Goal: Task Accomplishment & Management: Use online tool/utility

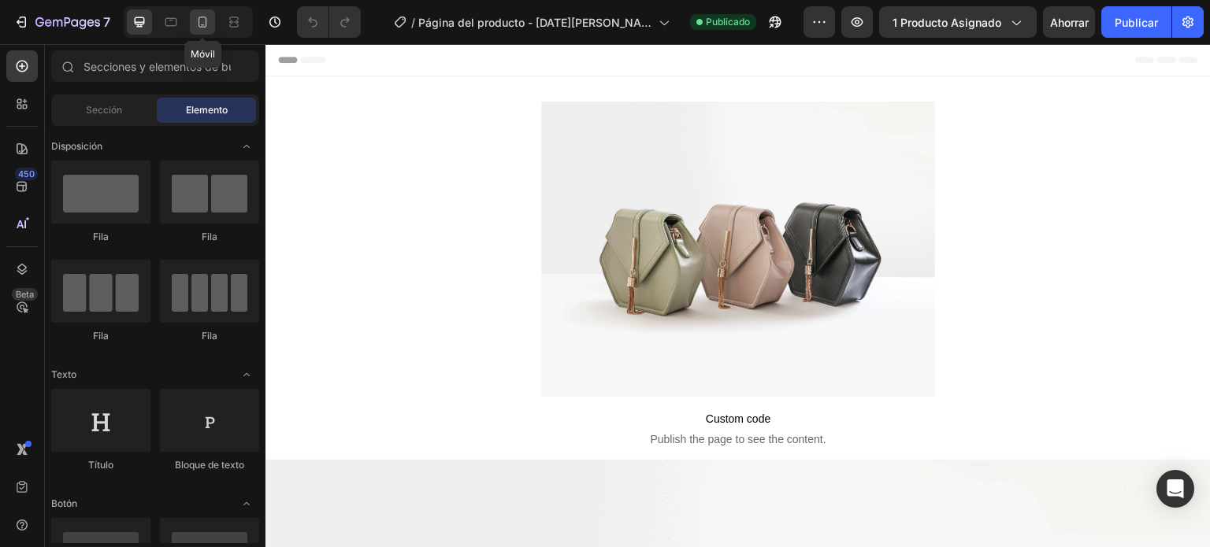
click at [198, 33] on div at bounding box center [202, 21] width 25 height 25
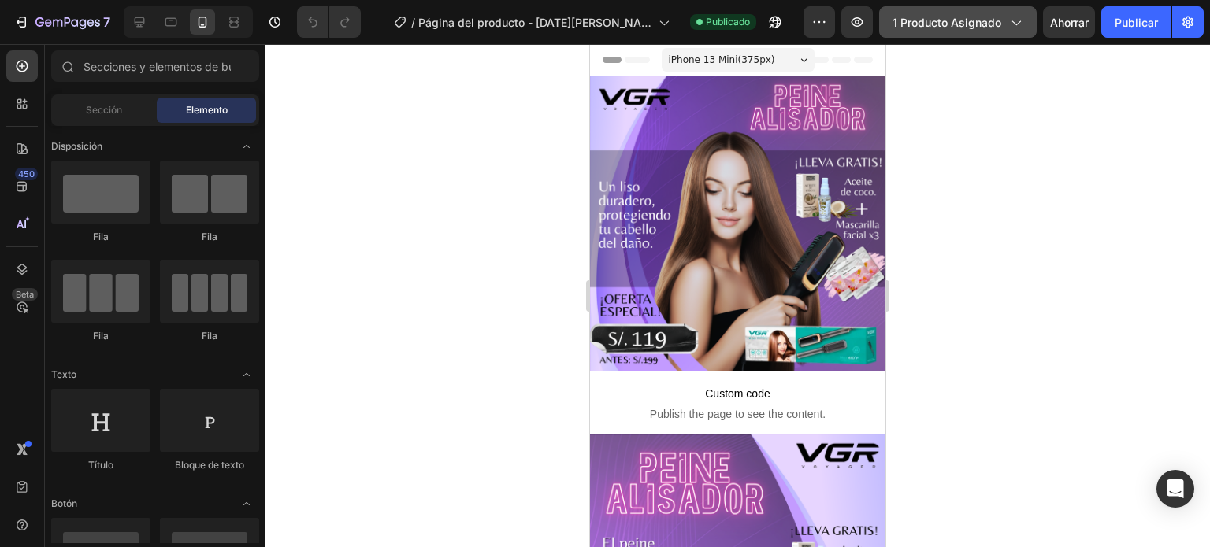
click at [1005, 19] on div "1 producto asignado" at bounding box center [957, 22] width 131 height 17
click at [1068, 99] on div at bounding box center [737, 295] width 944 height 503
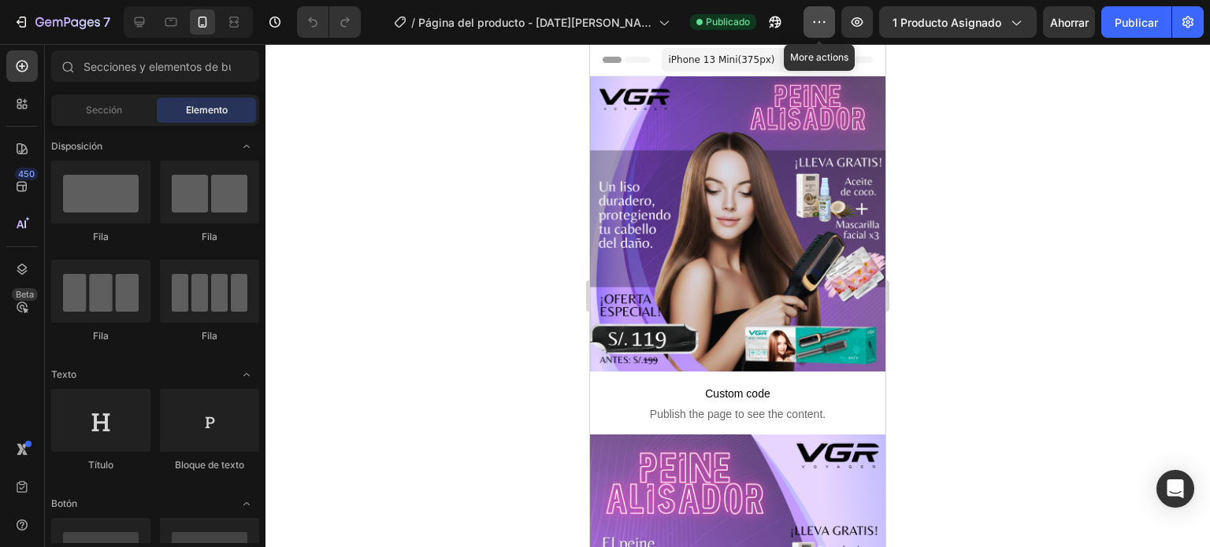
click at [810, 21] on button "button" at bounding box center [819, 22] width 32 height 32
click at [1036, 132] on div at bounding box center [737, 295] width 944 height 503
click at [729, 23] on font "Publicado" at bounding box center [728, 22] width 44 height 12
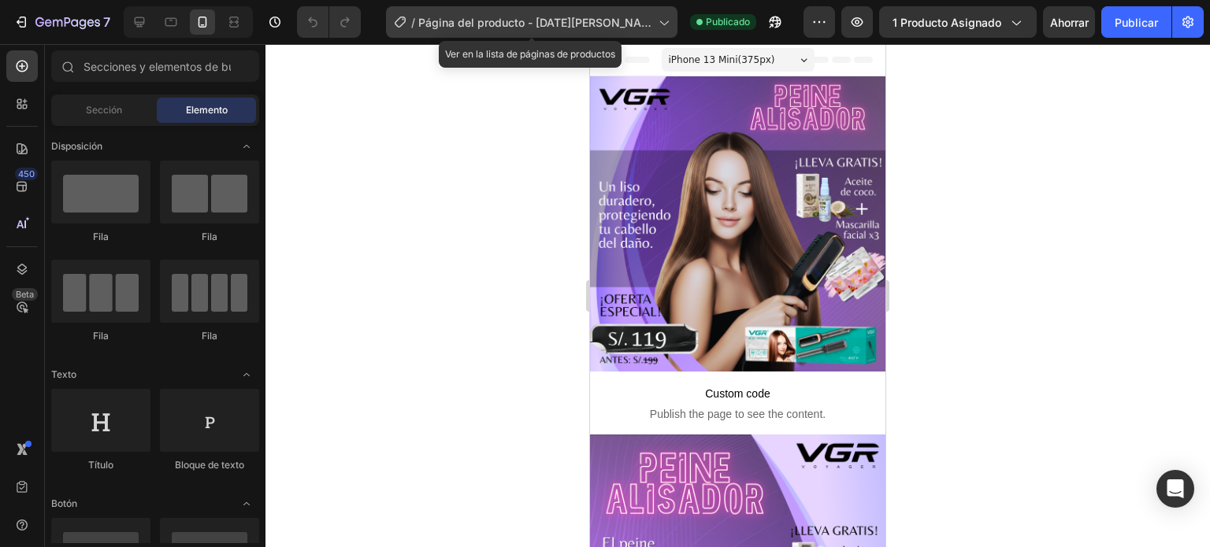
click at [641, 21] on font "Página del producto - 13 de agosto, 12:50:45" at bounding box center [534, 31] width 233 height 30
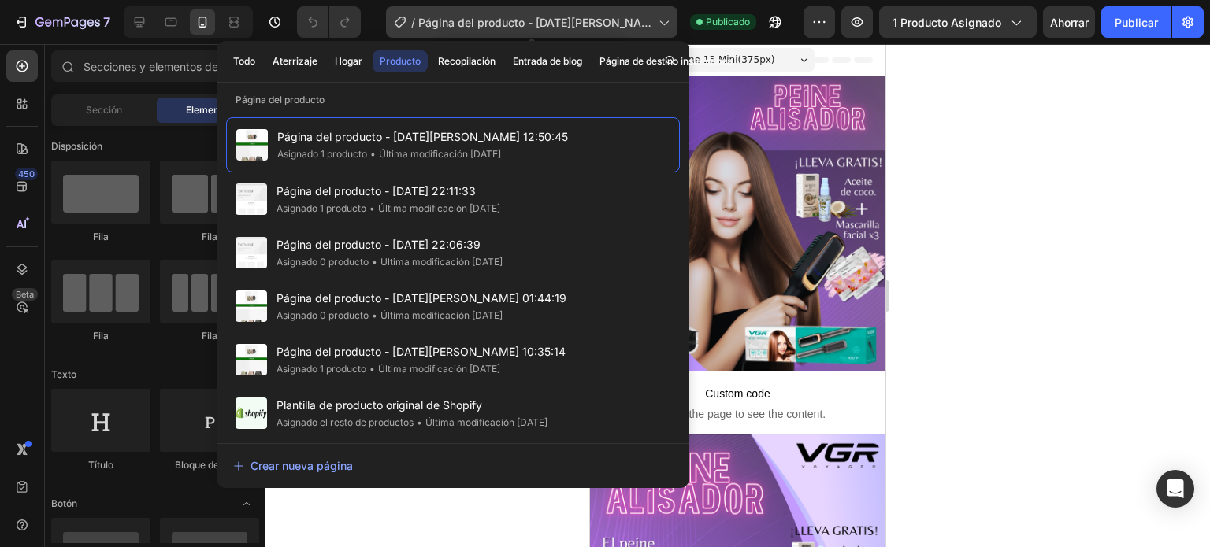
click at [641, 21] on font "Página del producto - 13 de agosto, 12:50:45" at bounding box center [534, 31] width 233 height 30
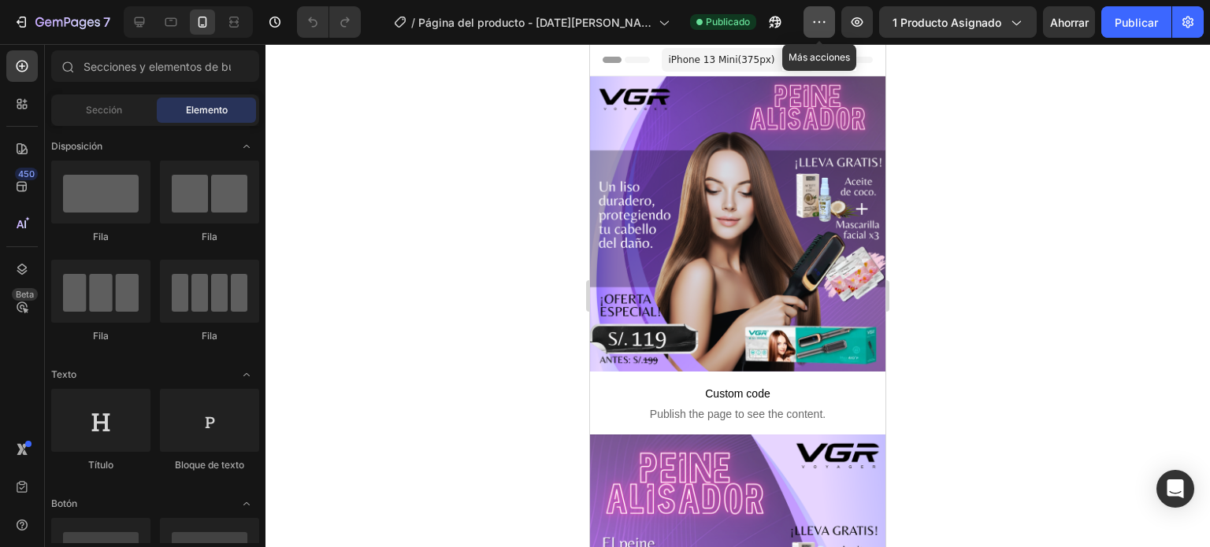
click at [818, 31] on button "button" at bounding box center [819, 22] width 32 height 32
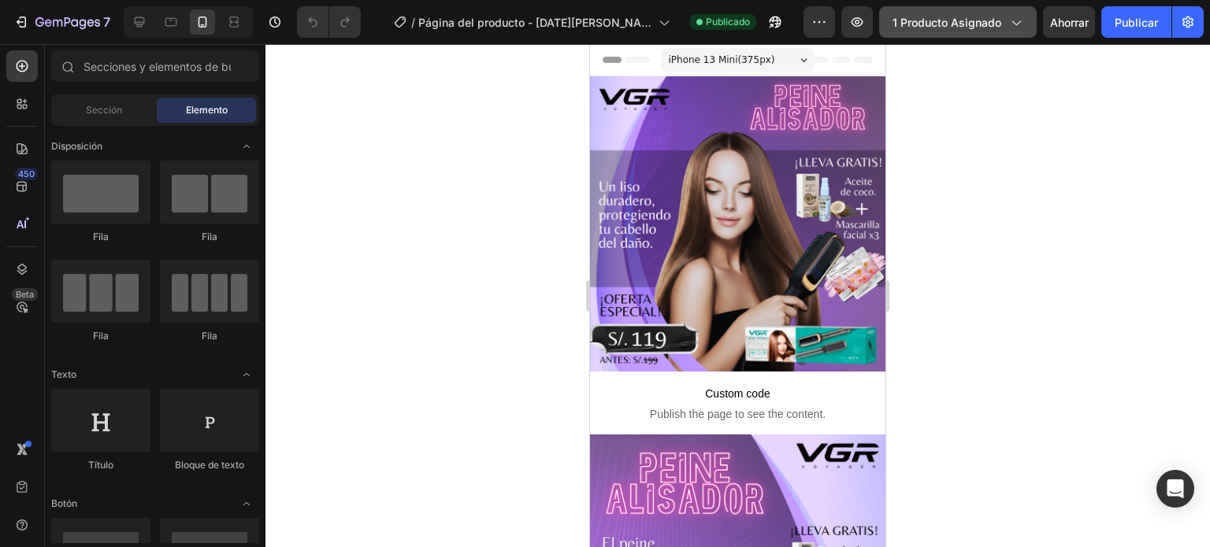
click at [912, 28] on font "1 producto asignado" at bounding box center [946, 22] width 109 height 13
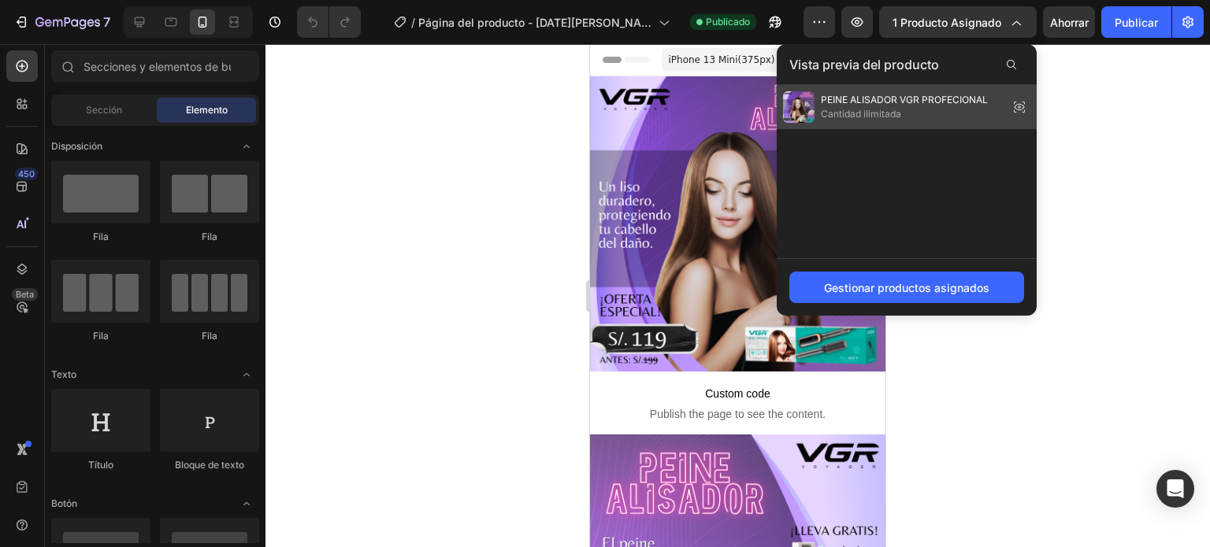
click at [864, 116] on font "Cantidad ilimitada" at bounding box center [861, 114] width 80 height 12
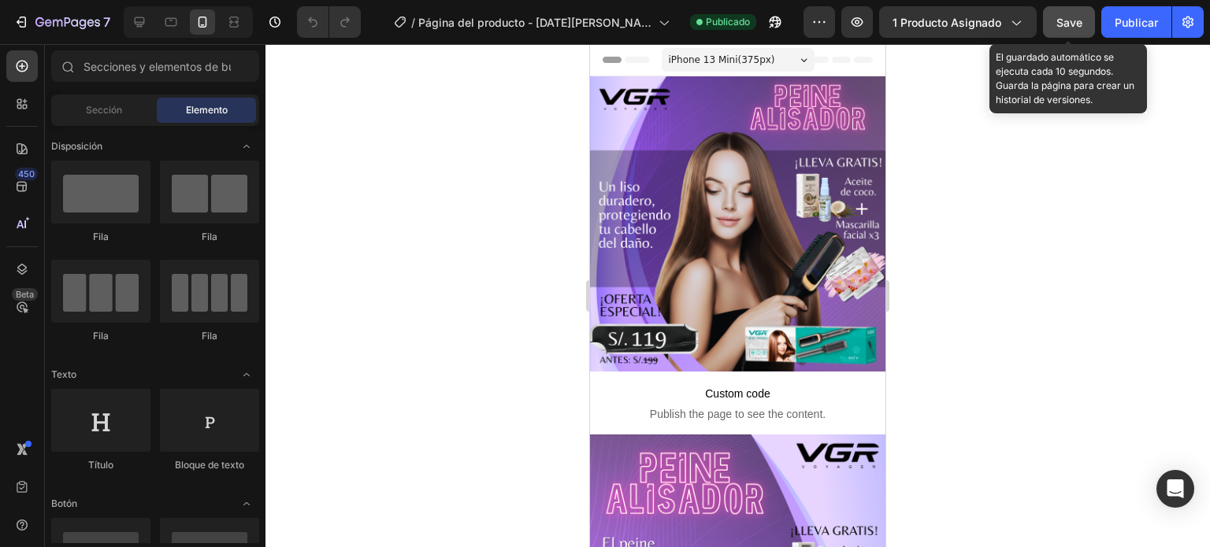
click at [1066, 25] on span "Save" at bounding box center [1069, 22] width 26 height 13
click at [1073, 22] on icon "button" at bounding box center [1069, 22] width 16 height 16
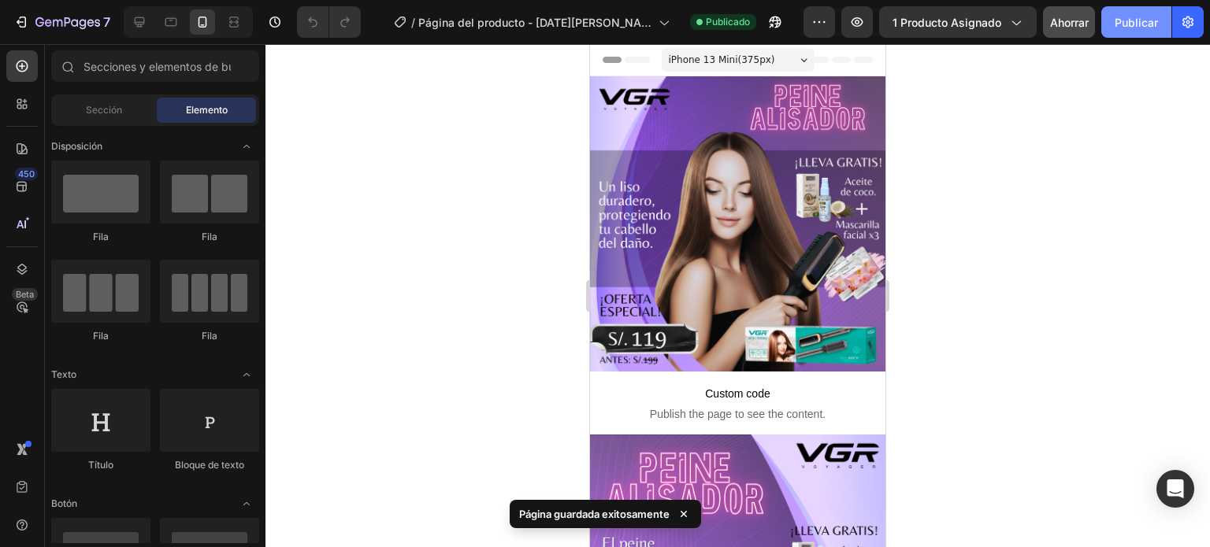
click at [1131, 24] on font "Publicar" at bounding box center [1135, 22] width 43 height 13
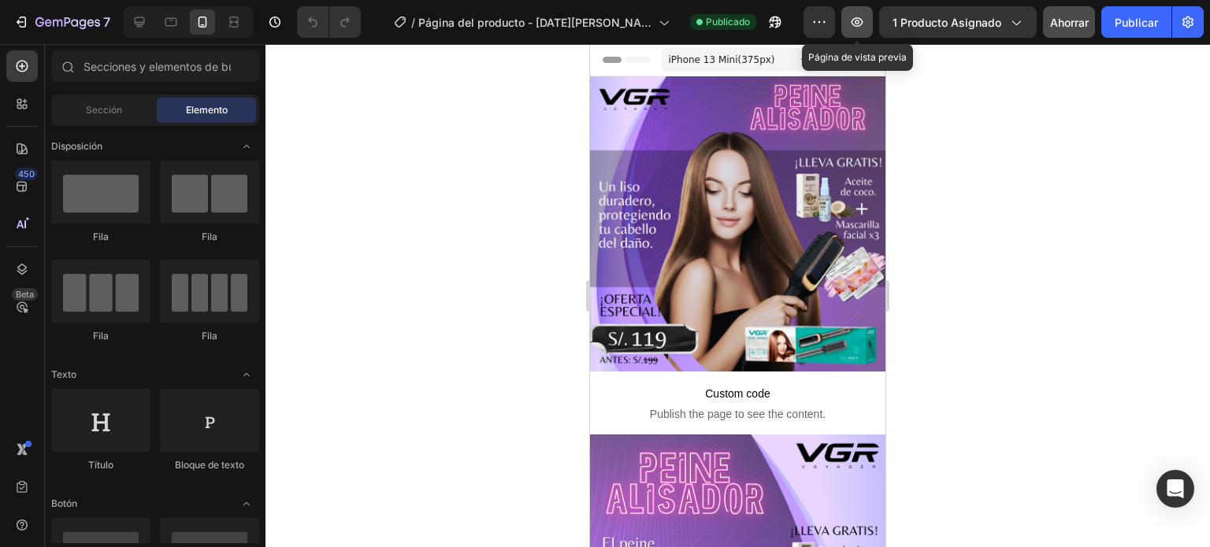
click at [849, 18] on button "button" at bounding box center [857, 22] width 32 height 32
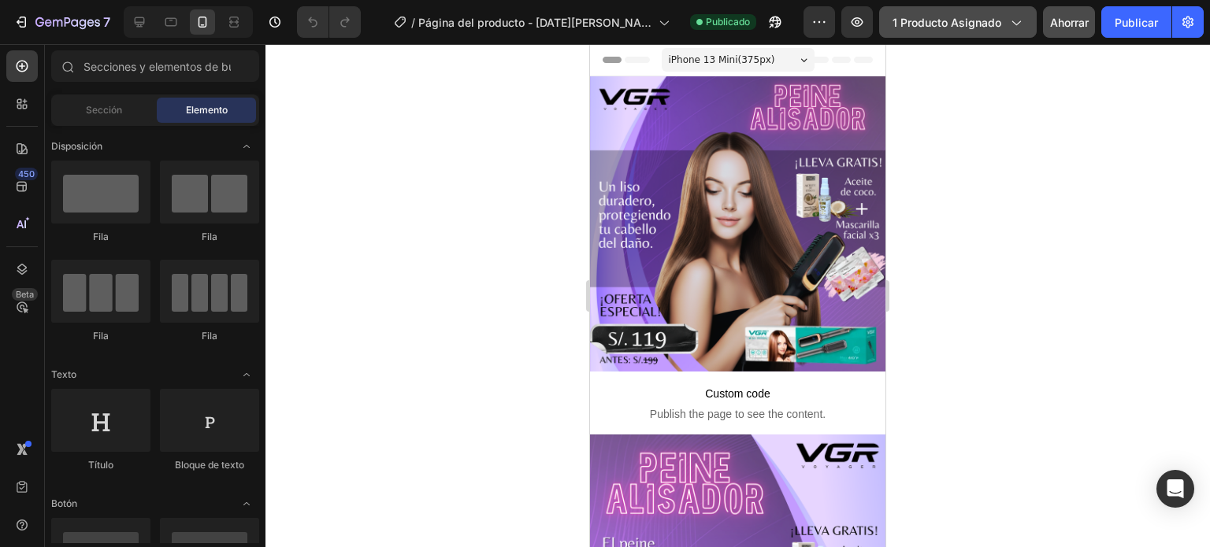
click at [987, 16] on font "1 producto asignado" at bounding box center [946, 22] width 109 height 13
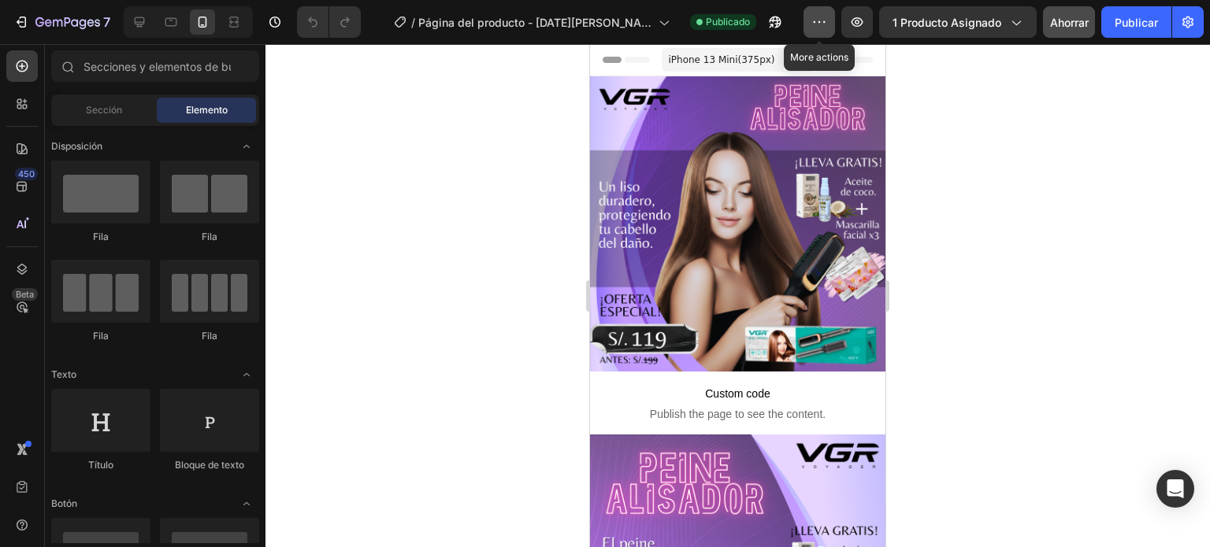
click at [820, 24] on icon "button" at bounding box center [819, 22] width 16 height 16
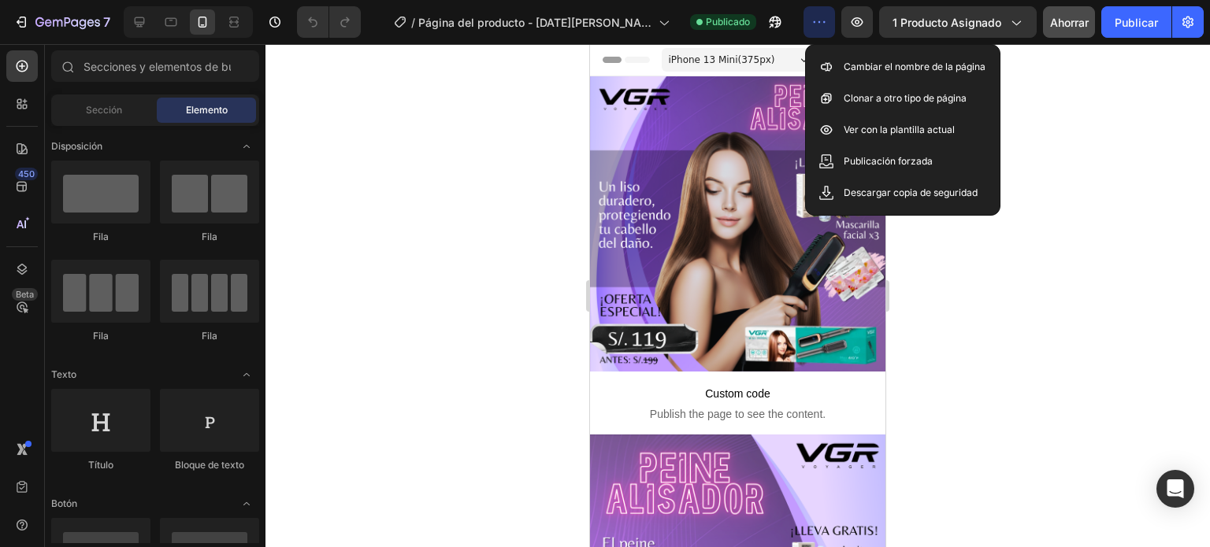
click at [820, 24] on icon "button" at bounding box center [819, 22] width 16 height 16
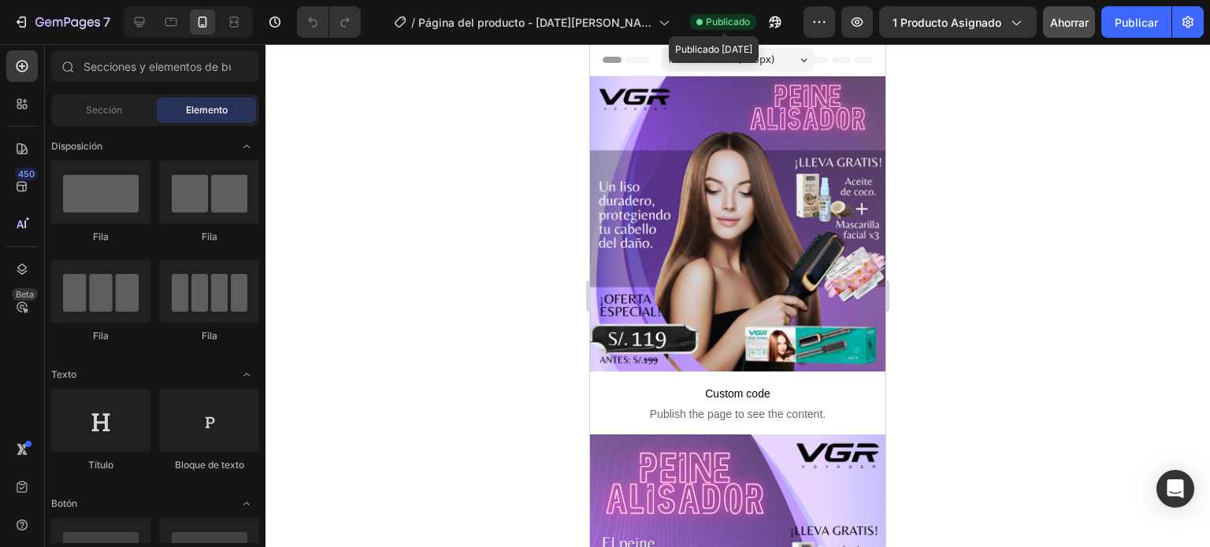
click at [735, 22] on font "Publicado" at bounding box center [728, 22] width 44 height 12
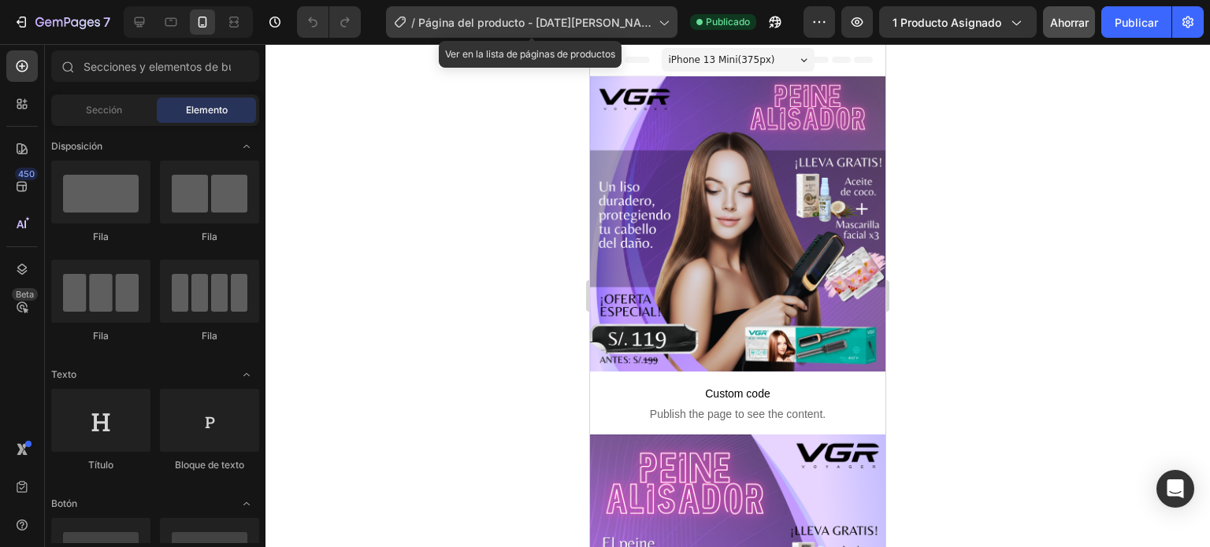
click at [665, 17] on icon at bounding box center [663, 22] width 16 height 16
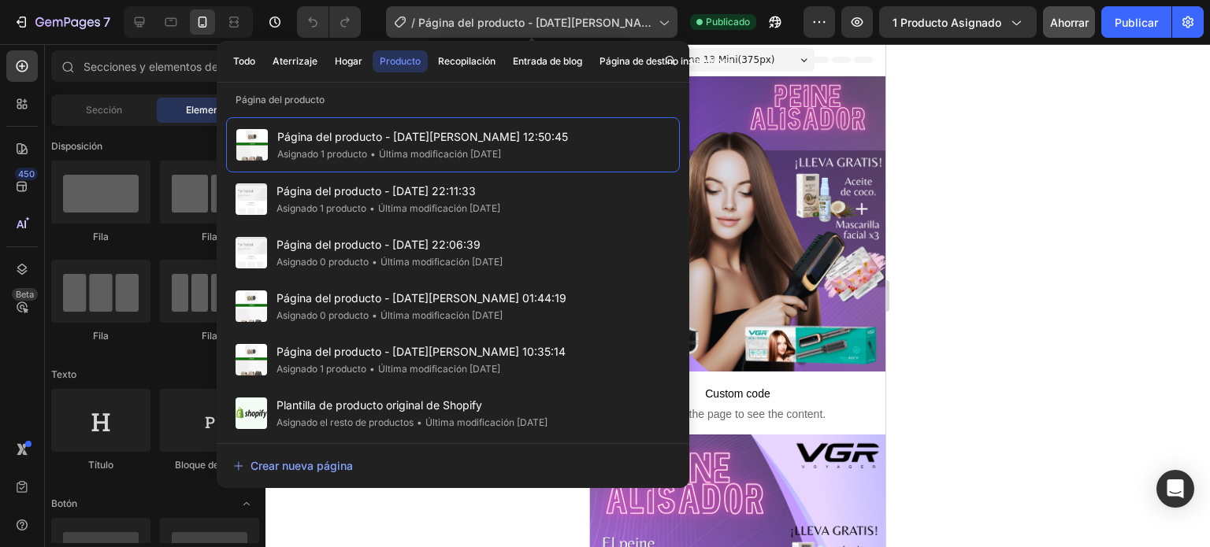
click at [665, 17] on icon at bounding box center [663, 22] width 16 height 16
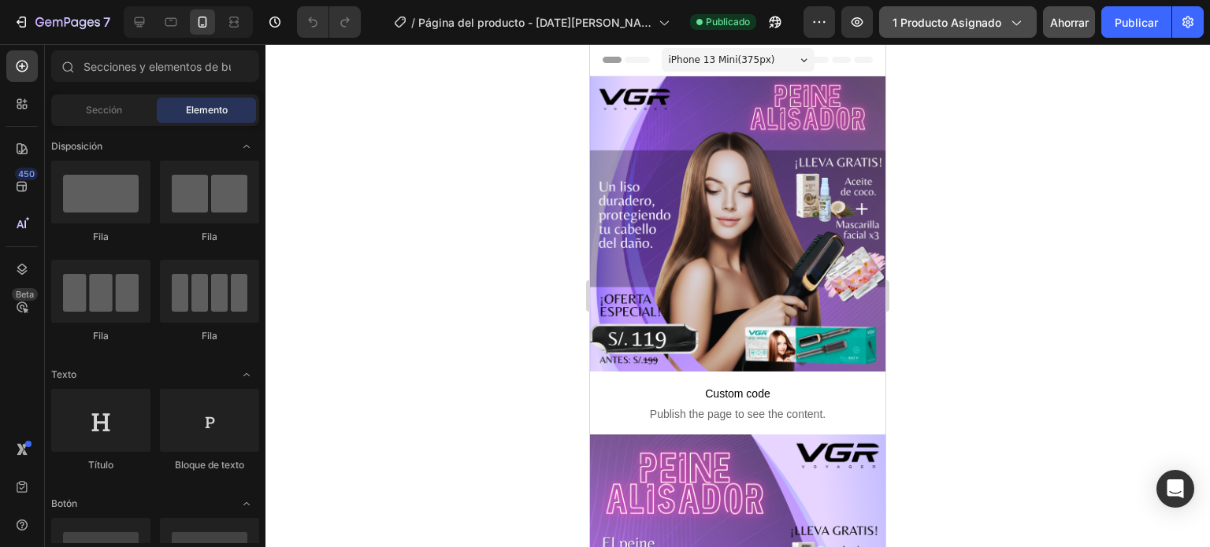
click at [973, 24] on font "1 producto asignado" at bounding box center [946, 22] width 109 height 13
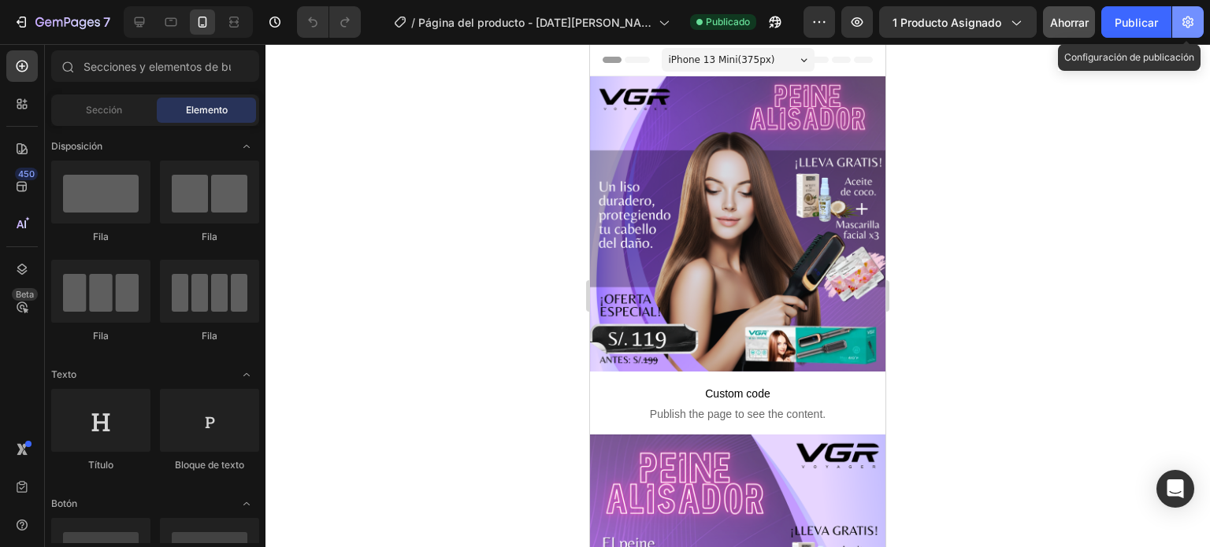
click at [1190, 24] on icon "button" at bounding box center [1188, 22] width 16 height 16
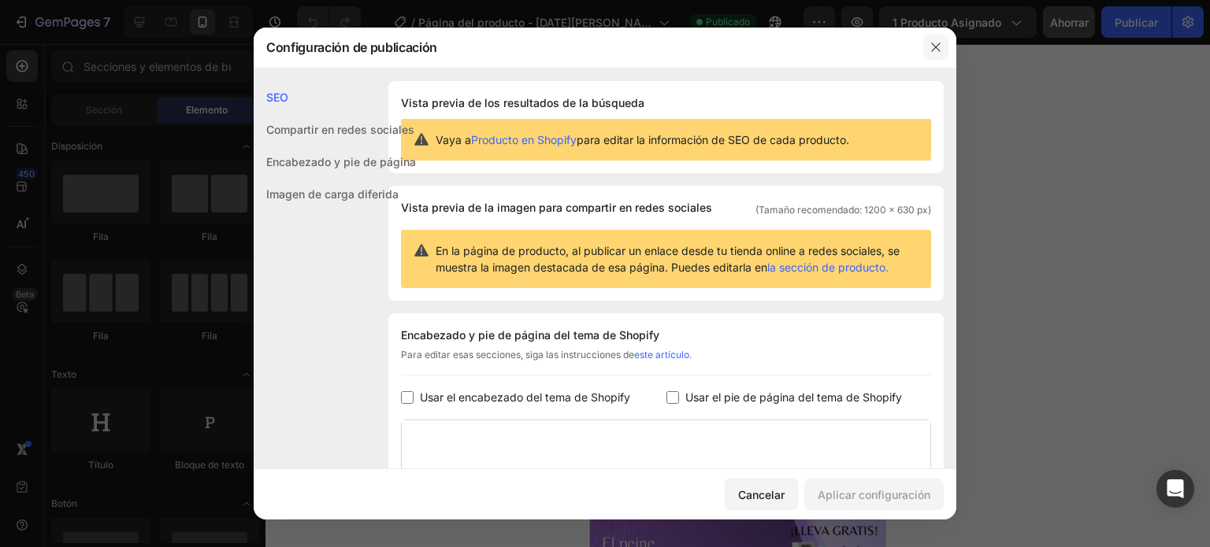
click at [942, 42] on button "button" at bounding box center [935, 47] width 25 height 25
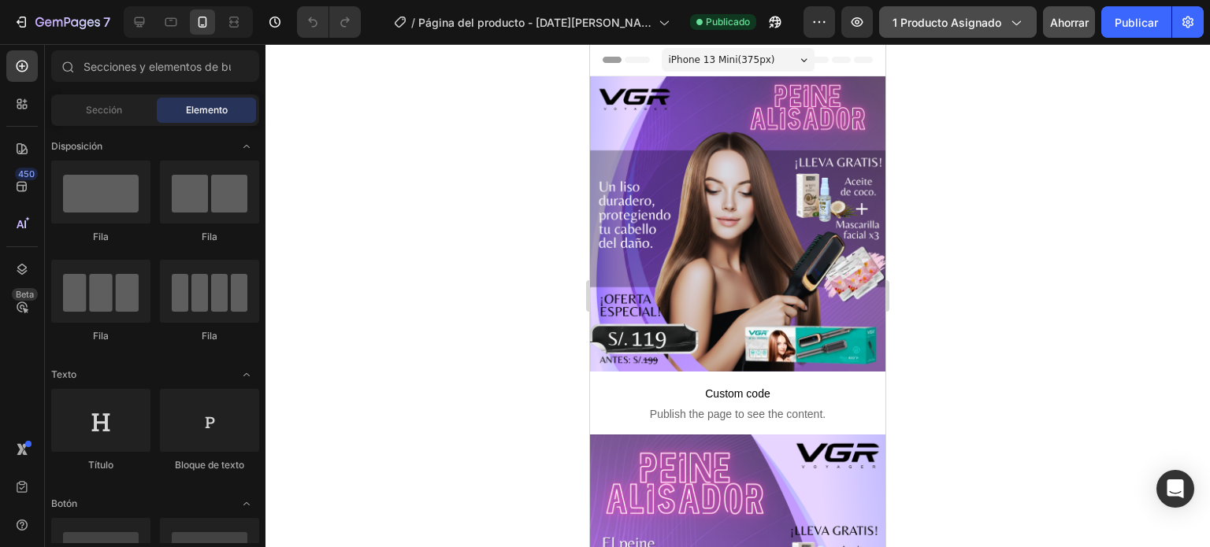
click at [895, 6] on button "1 producto asignado" at bounding box center [958, 22] width 158 height 32
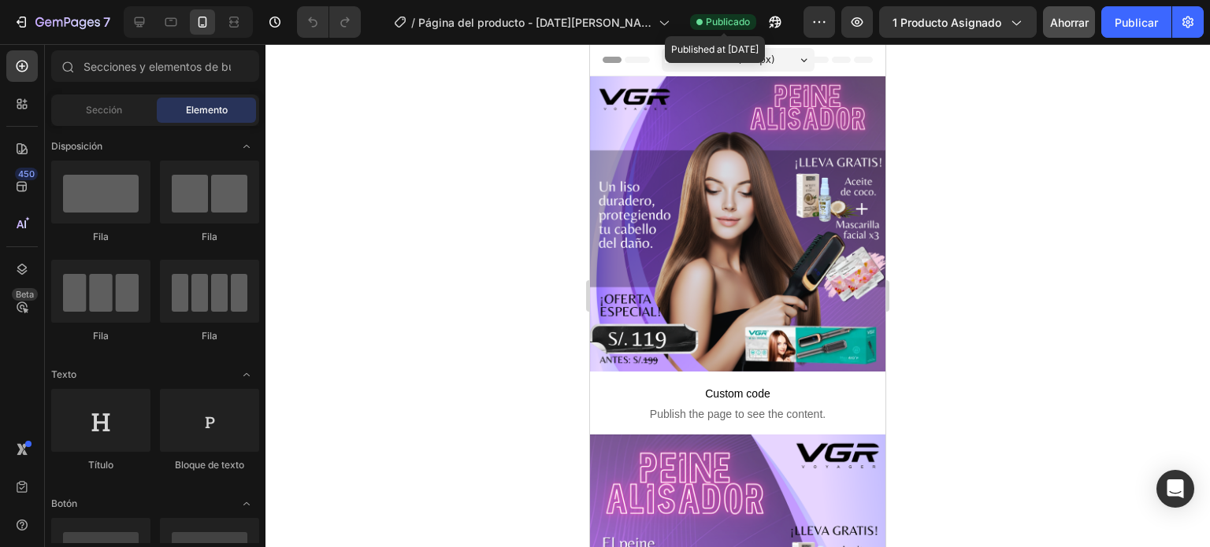
drag, startPoint x: 537, startPoint y: 153, endPoint x: 57, endPoint y: 6, distance: 502.5
click at [721, 0] on div "7 Version history / Página del producto - 13 de agosto, 12:50:45 Publicado Publ…" at bounding box center [605, 0] width 1210 height 0
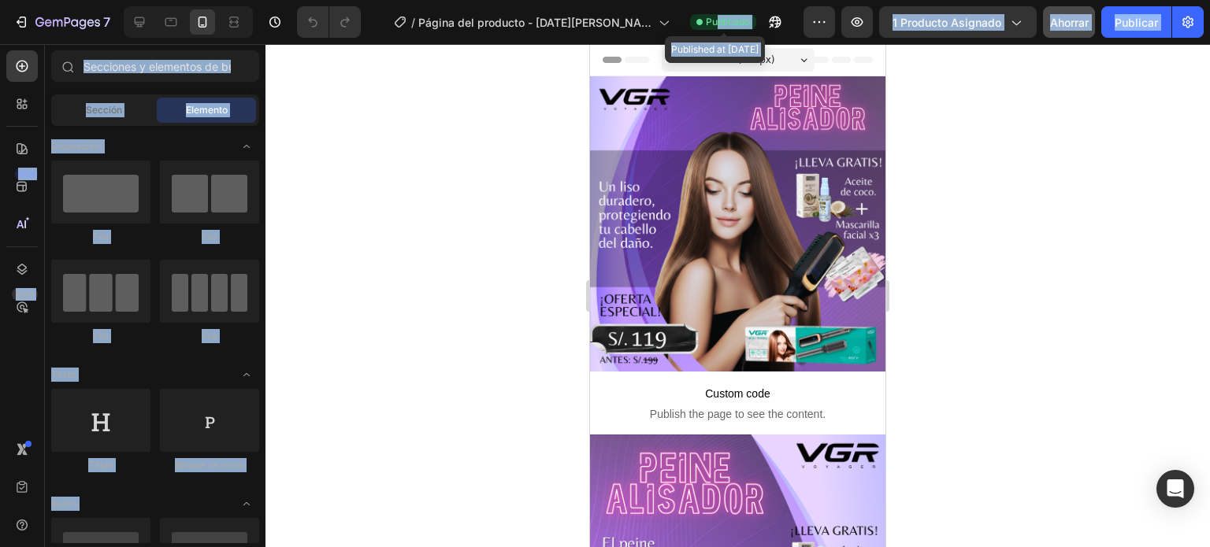
click at [721, 23] on font "Publicado" at bounding box center [728, 22] width 44 height 12
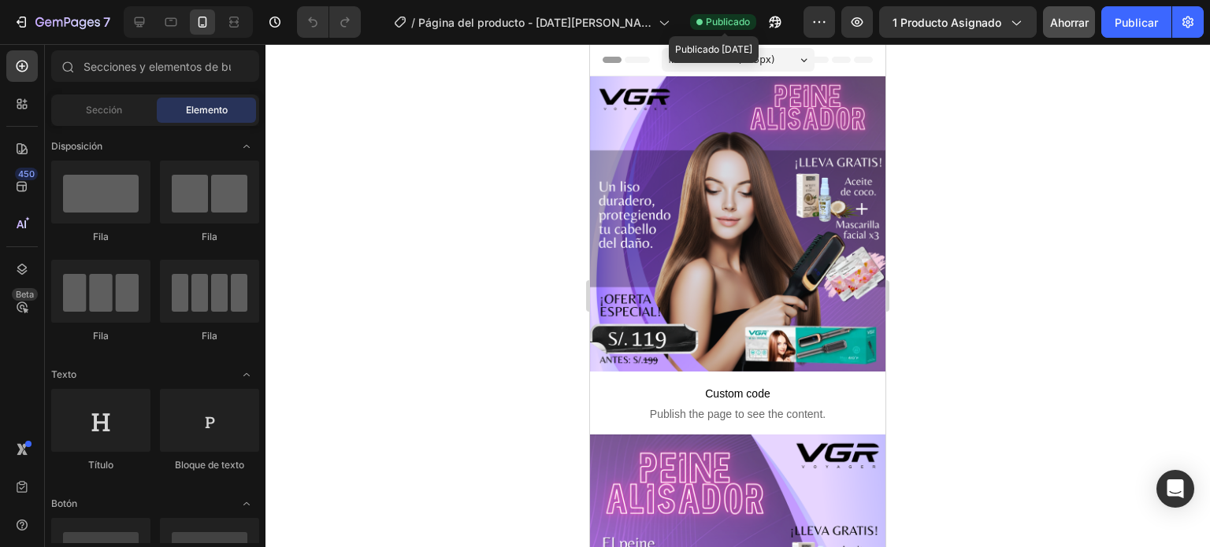
click at [721, 23] on font "Publicado" at bounding box center [728, 22] width 44 height 12
drag, startPoint x: 721, startPoint y: 23, endPoint x: 810, endPoint y: 23, distance: 89.0
click at [810, 23] on div "7 Version history / Página del producto - 13 de agosto, 12:50:45 Publicado Avan…" at bounding box center [605, 22] width 1210 height 45
click at [810, 23] on button "button" at bounding box center [819, 22] width 32 height 32
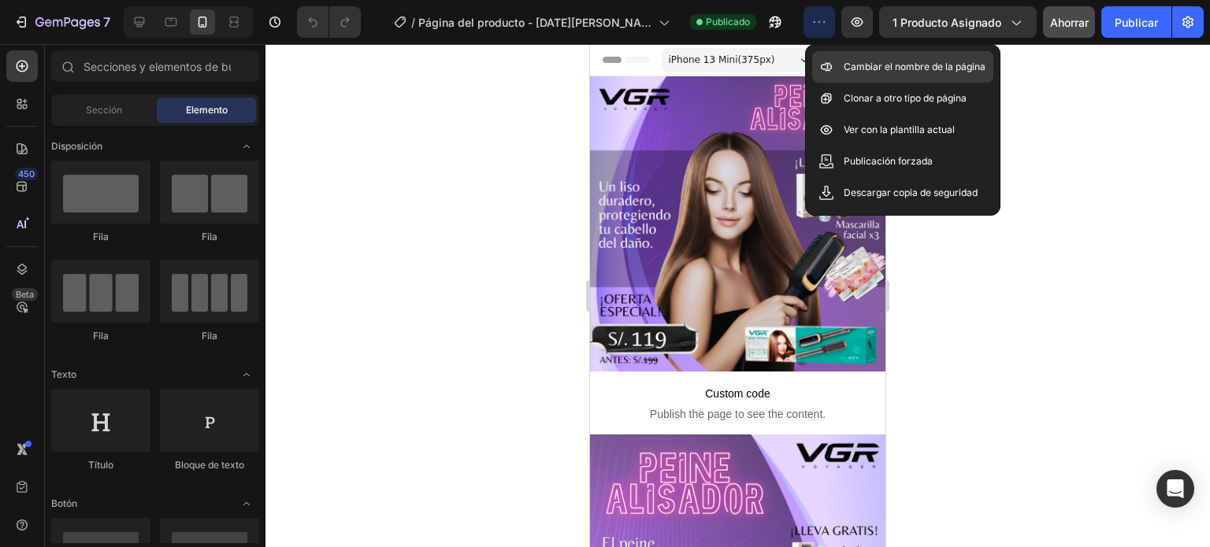
click at [882, 76] on div "Cambiar el nombre de la página" at bounding box center [902, 67] width 181 height 32
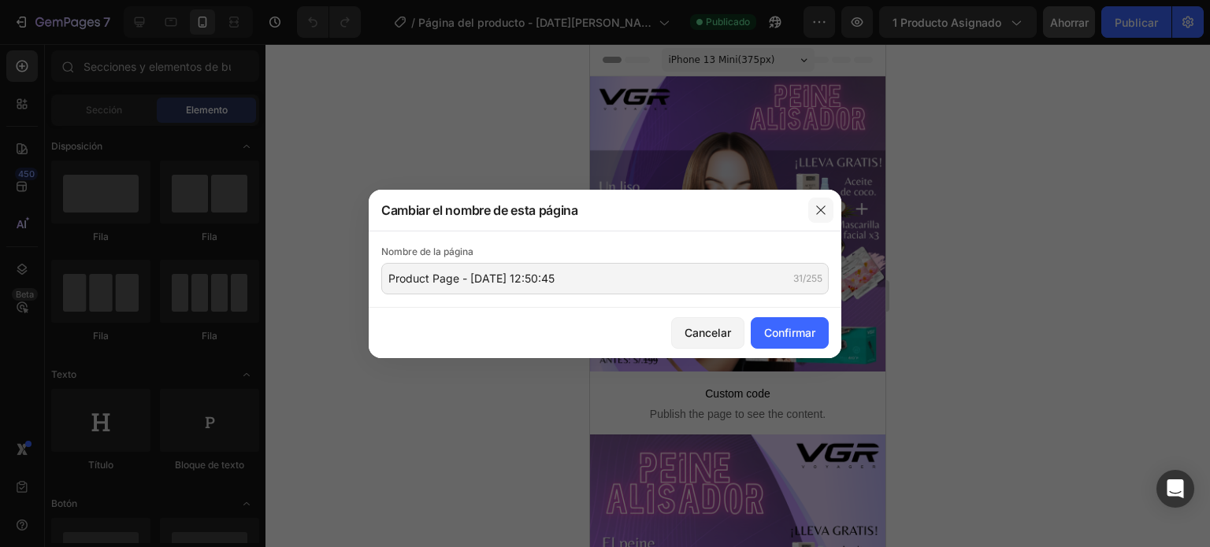
click at [823, 213] on icon "button" at bounding box center [820, 210] width 9 height 9
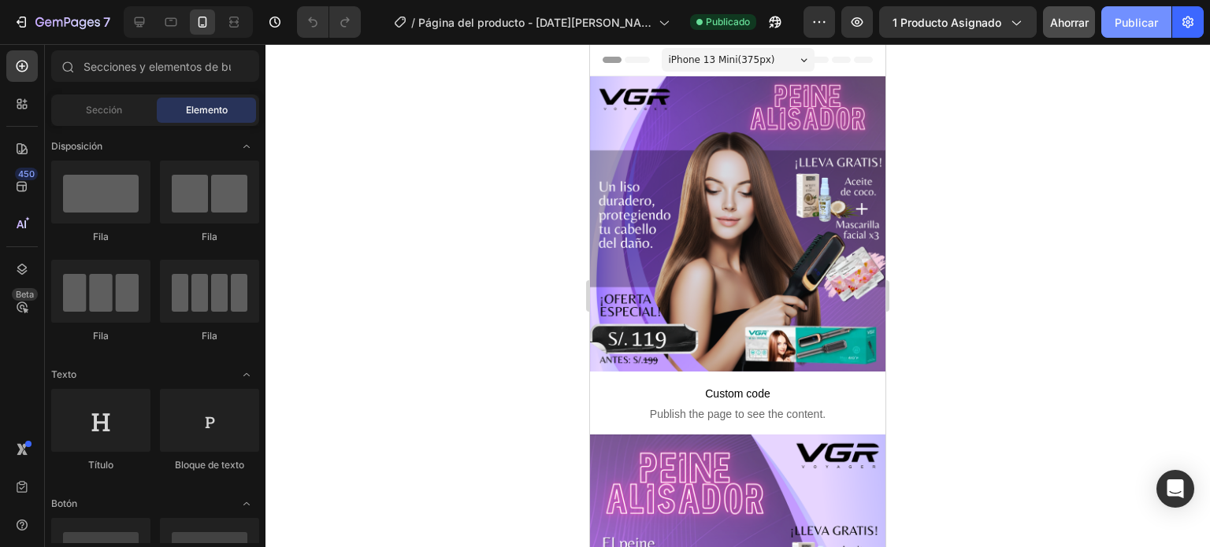
click at [1125, 26] on font "Publicar" at bounding box center [1135, 22] width 43 height 13
click at [135, 24] on icon at bounding box center [140, 22] width 10 height 10
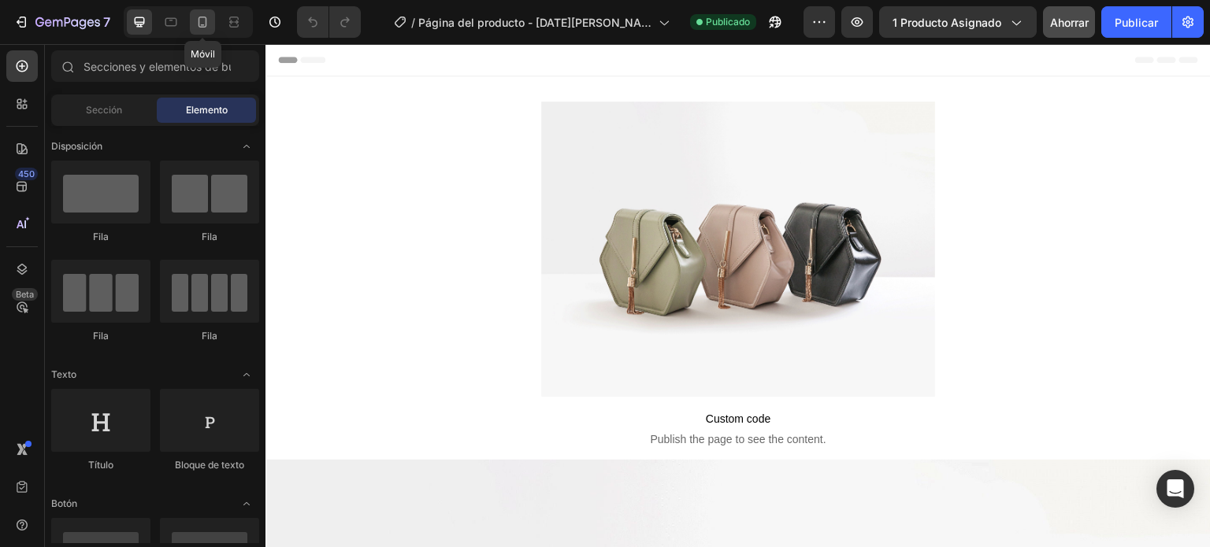
click at [198, 20] on icon at bounding box center [202, 22] width 9 height 11
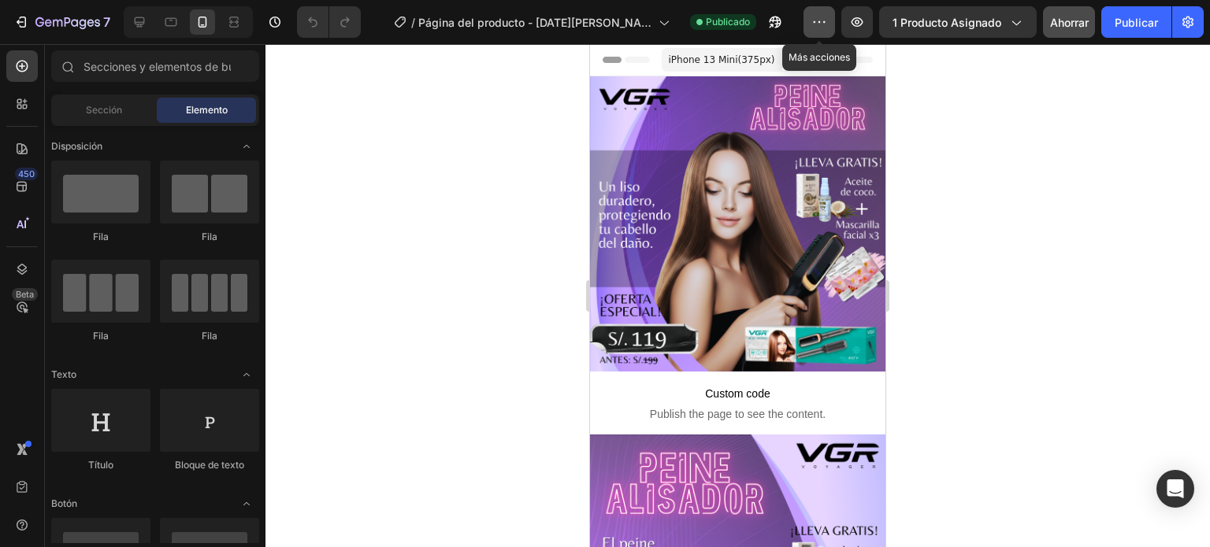
click at [822, 19] on icon "button" at bounding box center [819, 22] width 16 height 16
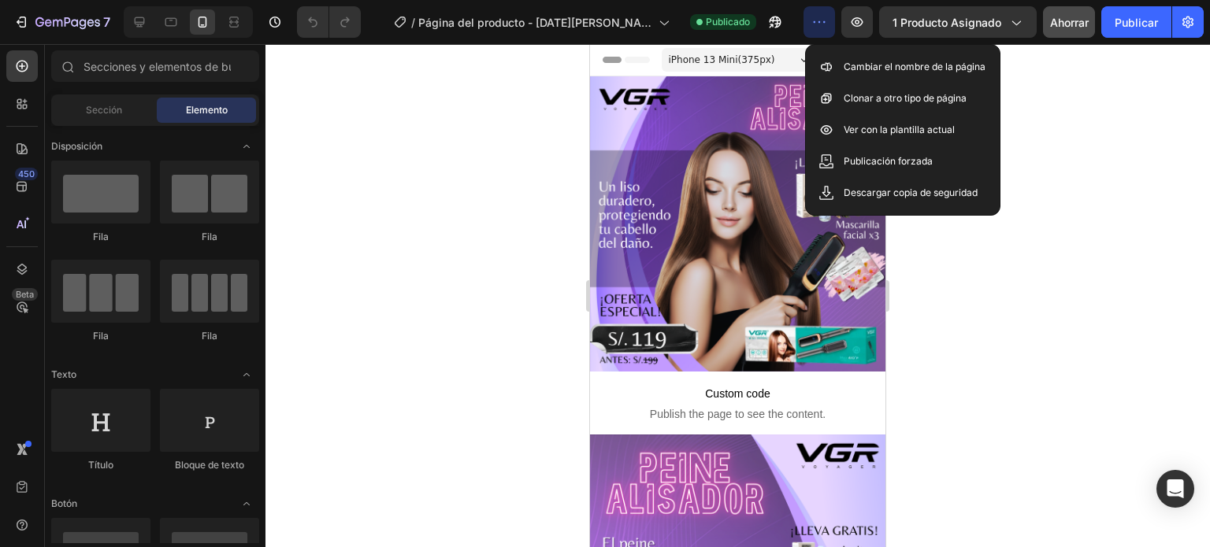
click at [1018, 146] on div at bounding box center [737, 295] width 944 height 503
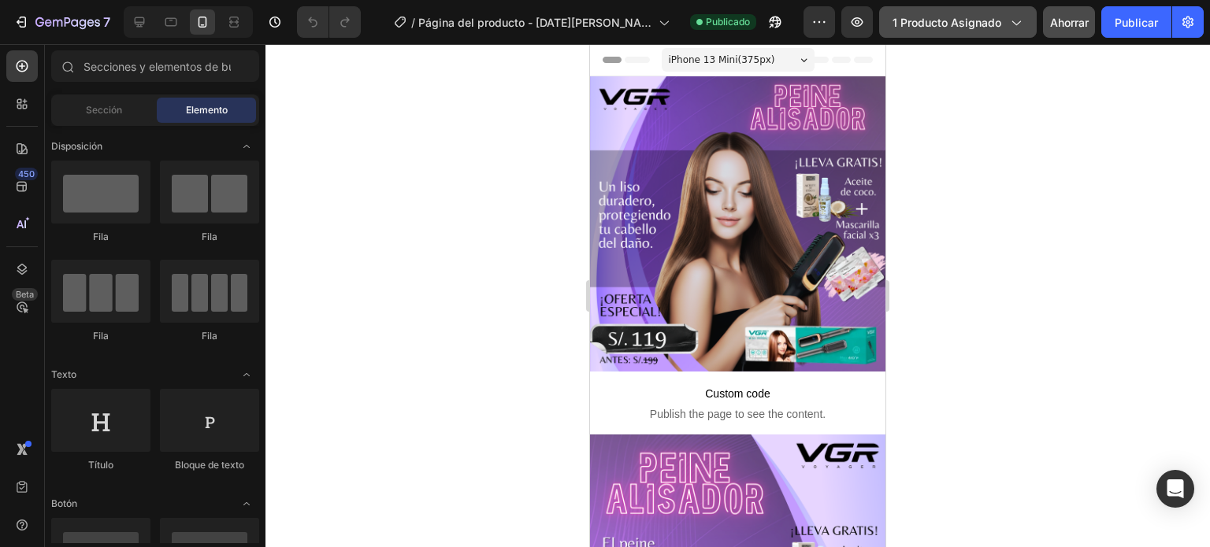
click at [996, 23] on font "1 producto asignado" at bounding box center [946, 22] width 109 height 13
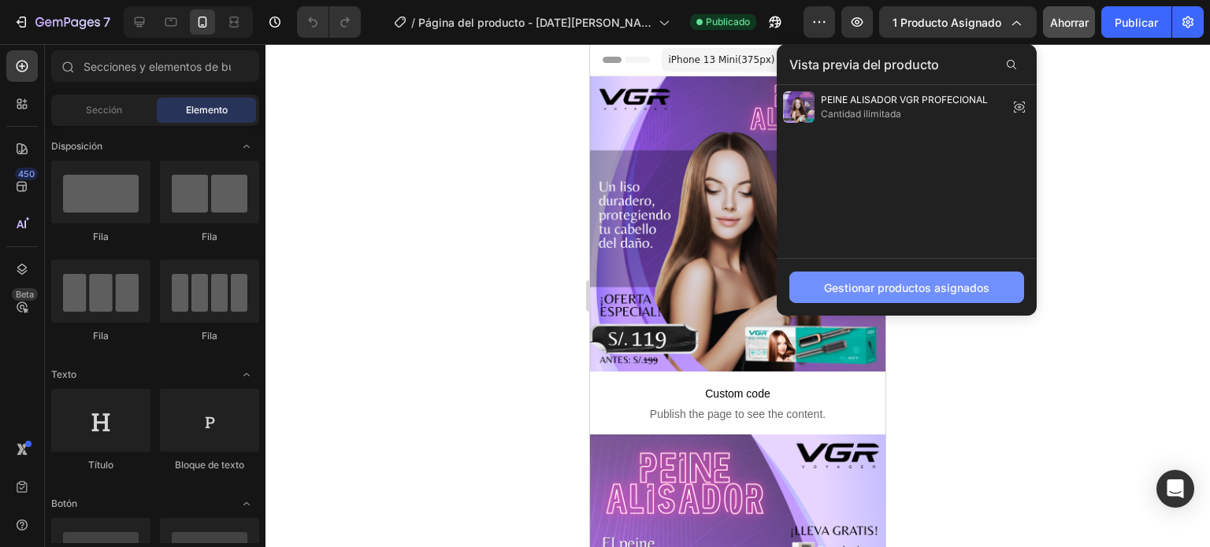
click at [883, 299] on button "Gestionar productos asignados" at bounding box center [906, 288] width 235 height 32
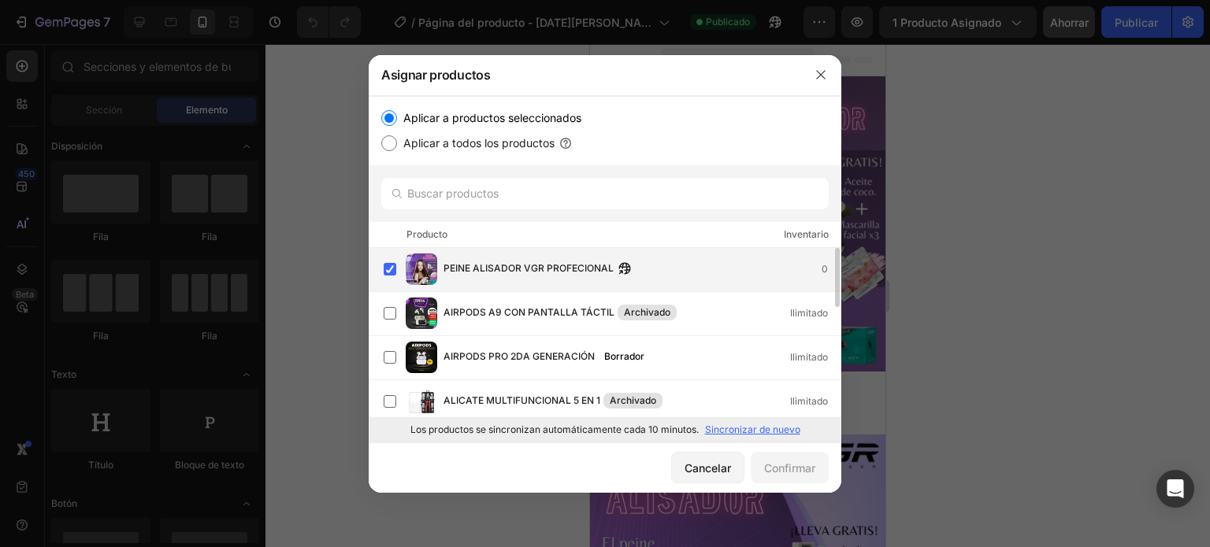
click at [376, 267] on div "PEINE ALISADOR VGR PROFECIONAL 0" at bounding box center [605, 270] width 473 height 44
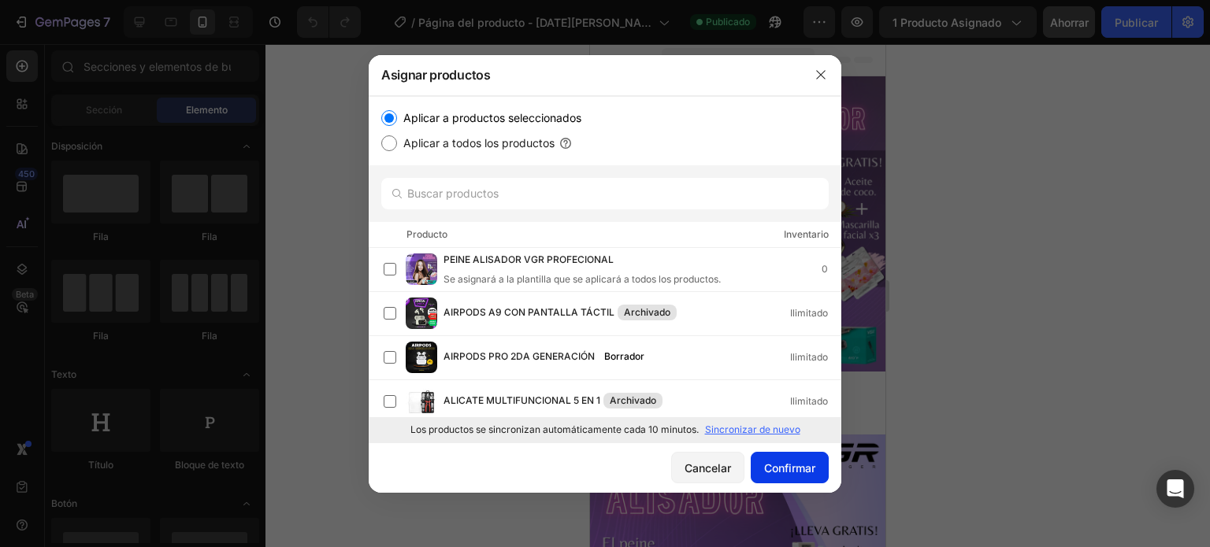
click at [792, 480] on button "Confirmar" at bounding box center [790, 468] width 78 height 32
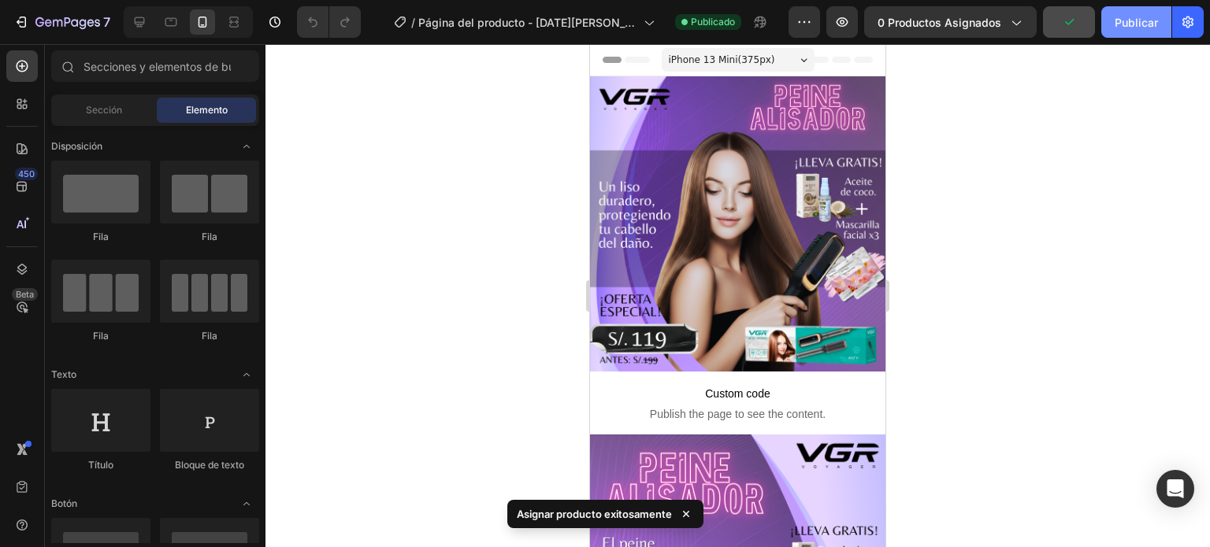
click at [1129, 20] on font "Publicar" at bounding box center [1135, 22] width 43 height 13
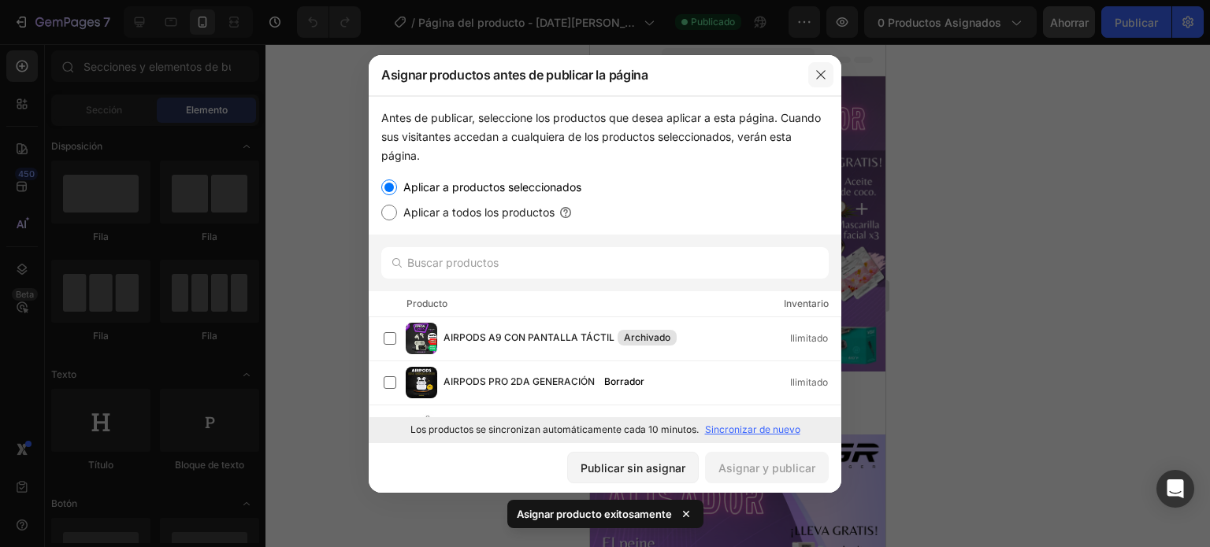
click at [829, 76] on button "button" at bounding box center [820, 74] width 25 height 25
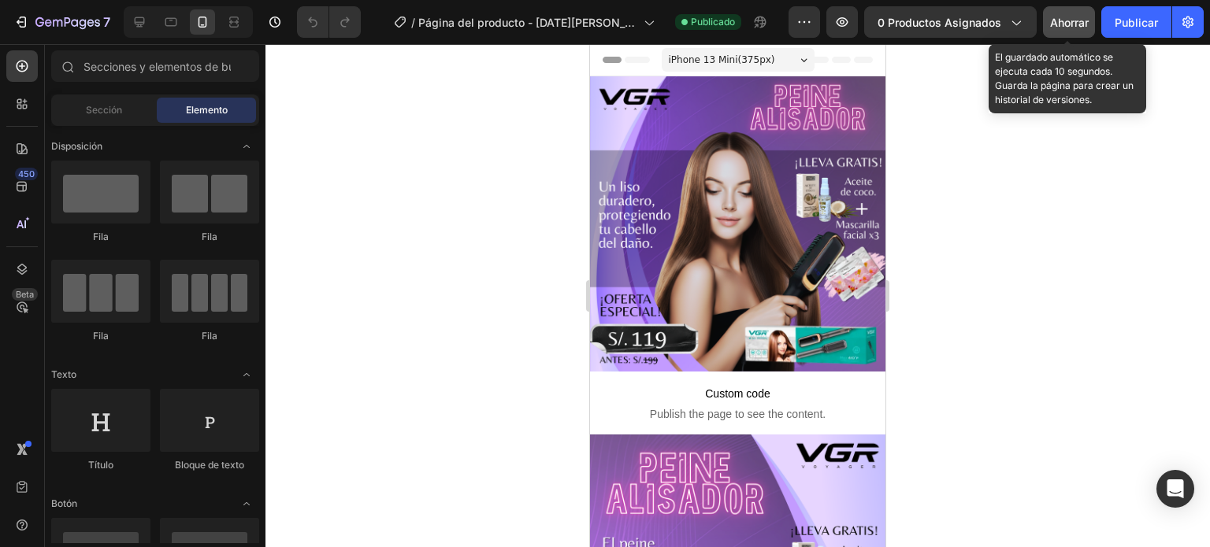
click at [1061, 16] on font "Ahorrar" at bounding box center [1069, 22] width 39 height 13
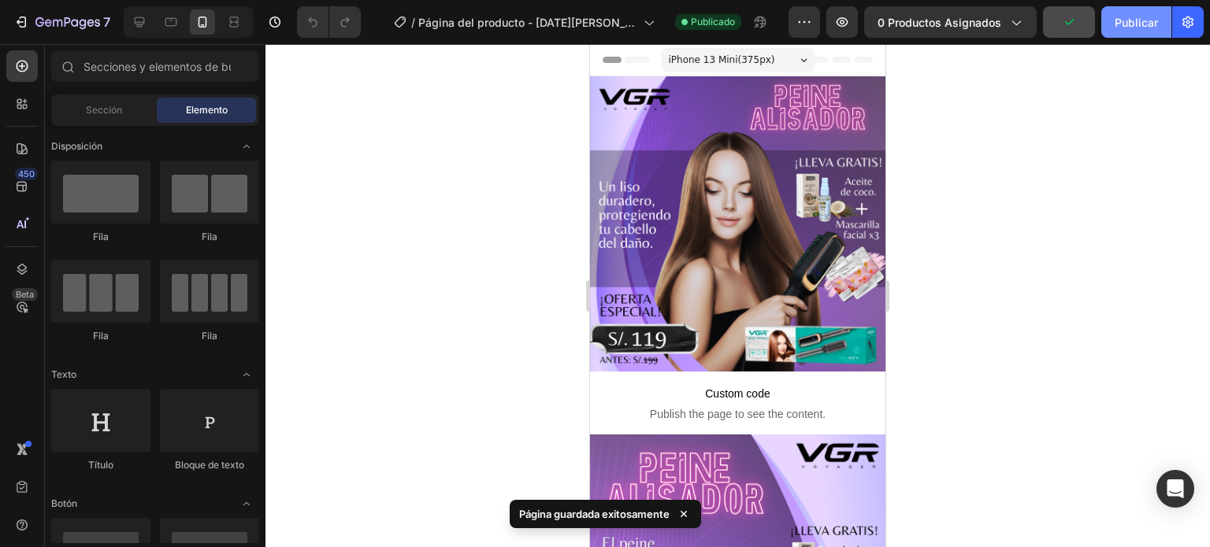
click at [1136, 26] on font "Publicar" at bounding box center [1135, 22] width 43 height 13
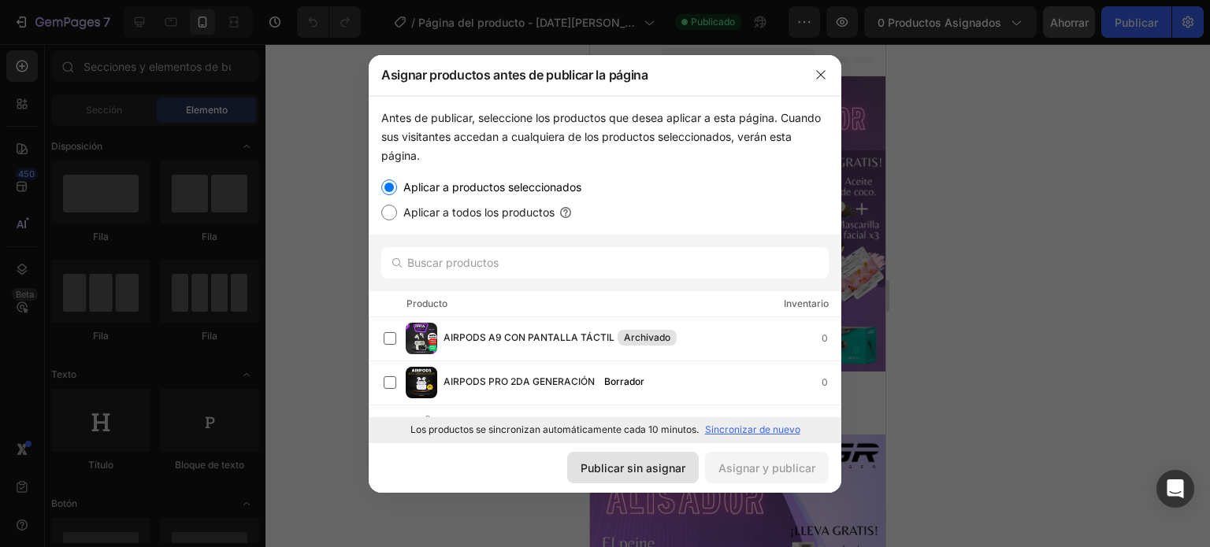
click at [637, 466] on font "Publicar sin asignar" at bounding box center [632, 468] width 105 height 13
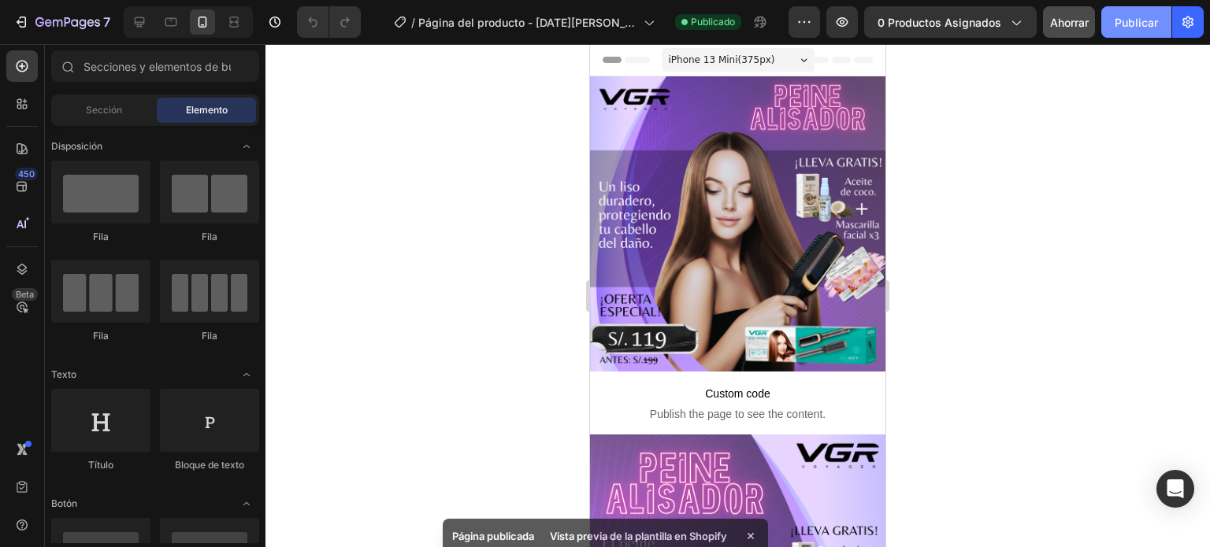
click at [1144, 8] on button "Publicar" at bounding box center [1136, 22] width 70 height 32
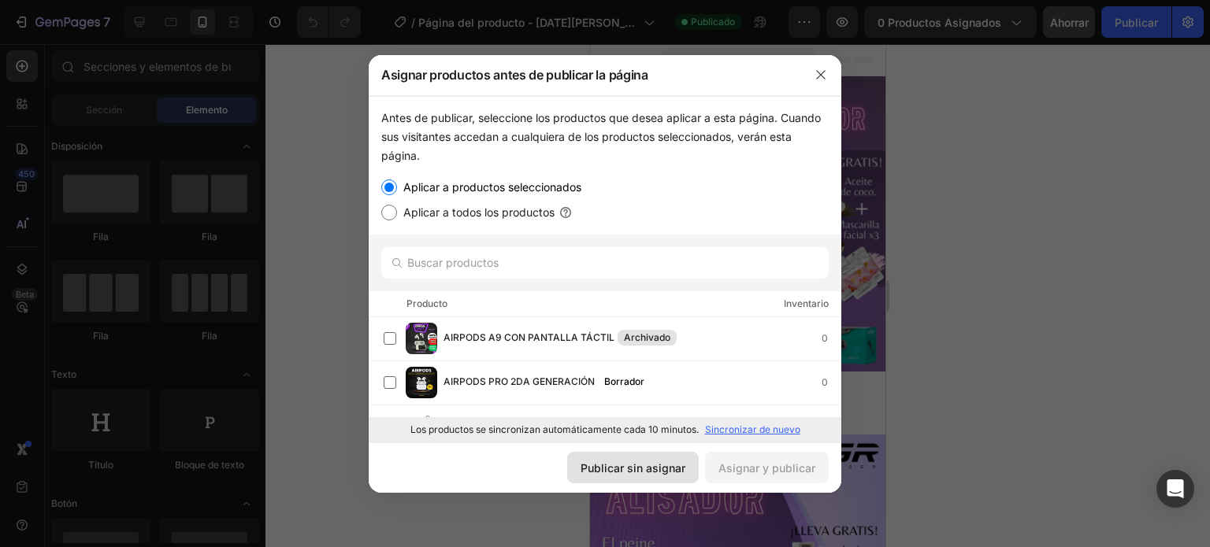
click at [624, 469] on font "Publicar sin asignar" at bounding box center [632, 468] width 105 height 13
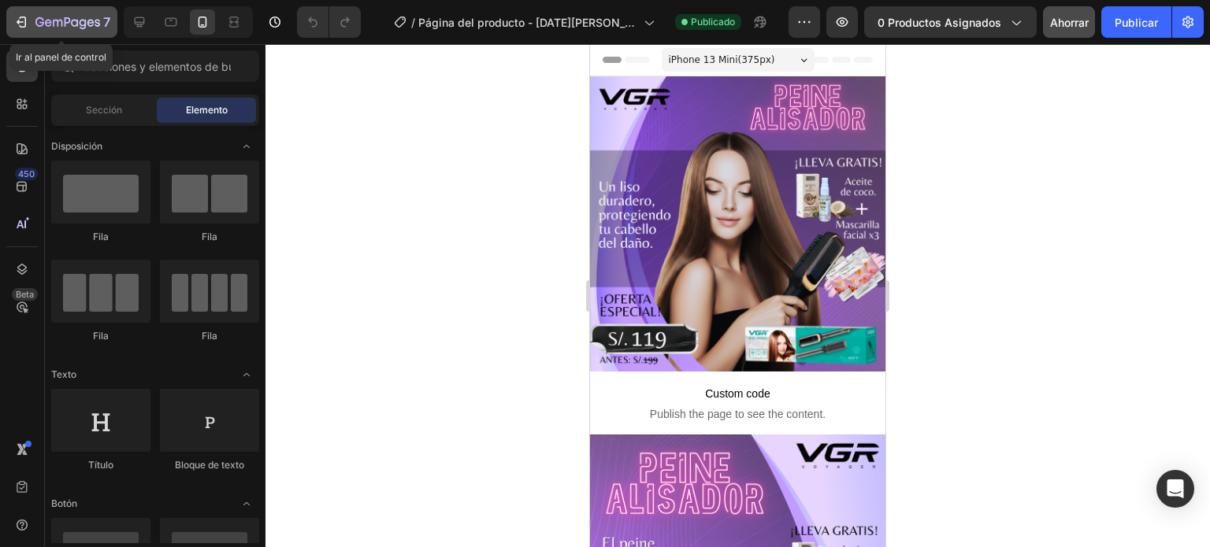
click at [22, 20] on icon "button" at bounding box center [21, 22] width 16 height 16
